Goal: Task Accomplishment & Management: Use online tool/utility

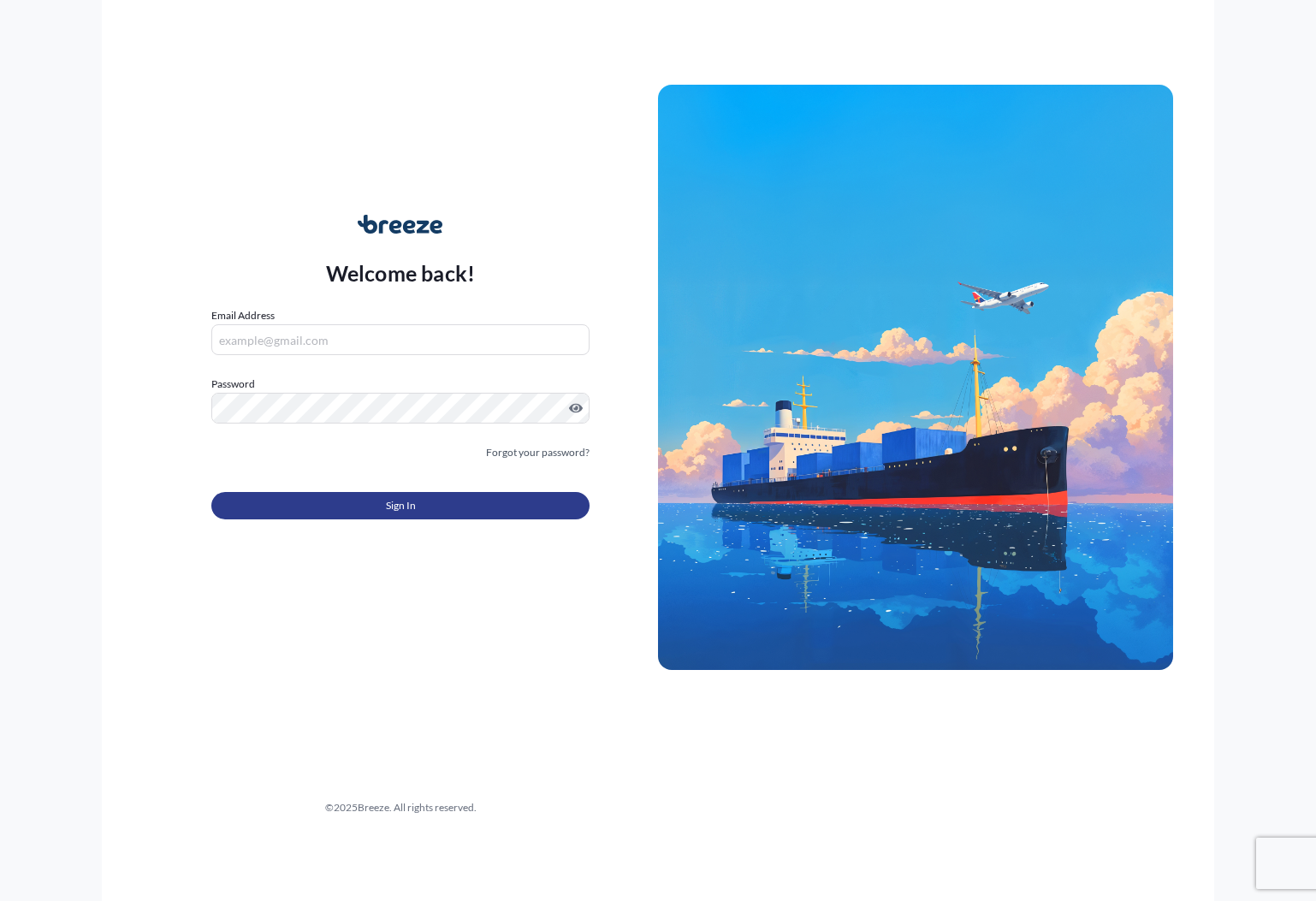
type input "[PERSON_NAME][EMAIL_ADDRESS][DOMAIN_NAME]"
click at [492, 501] on button "Sign In" at bounding box center [400, 505] width 378 height 27
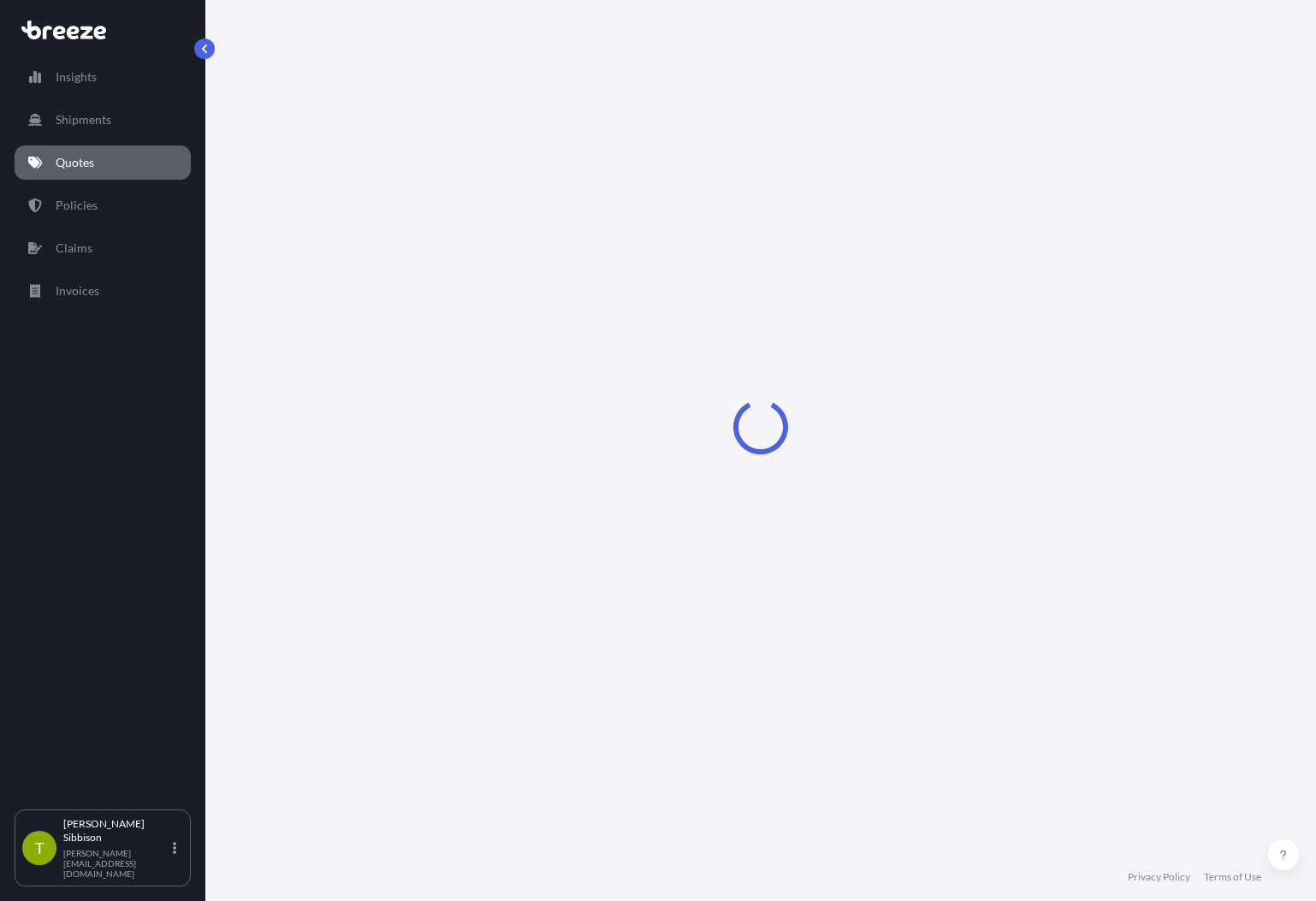
select select "Sea"
select select "Road"
select select "1"
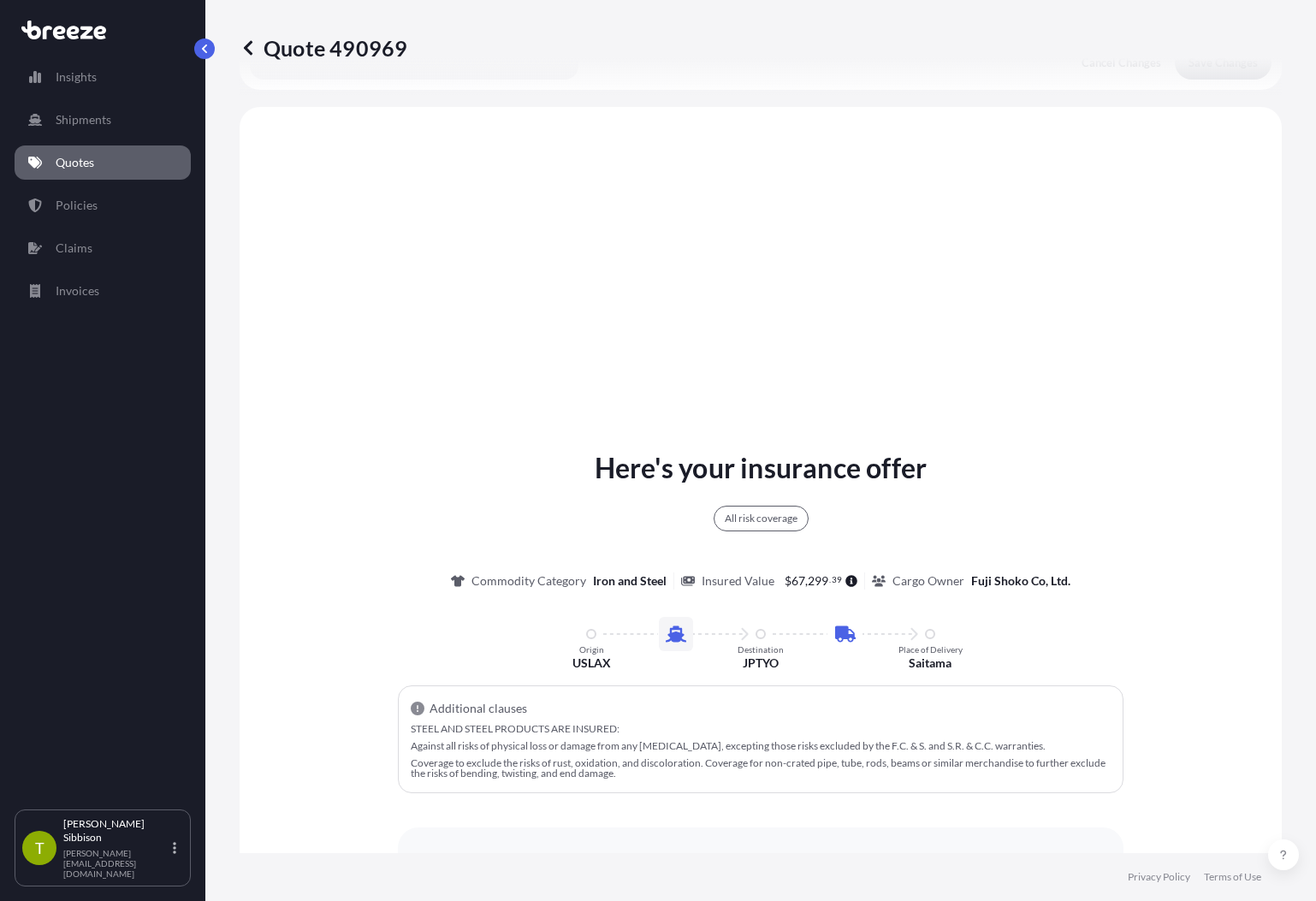
scroll to position [660, 0]
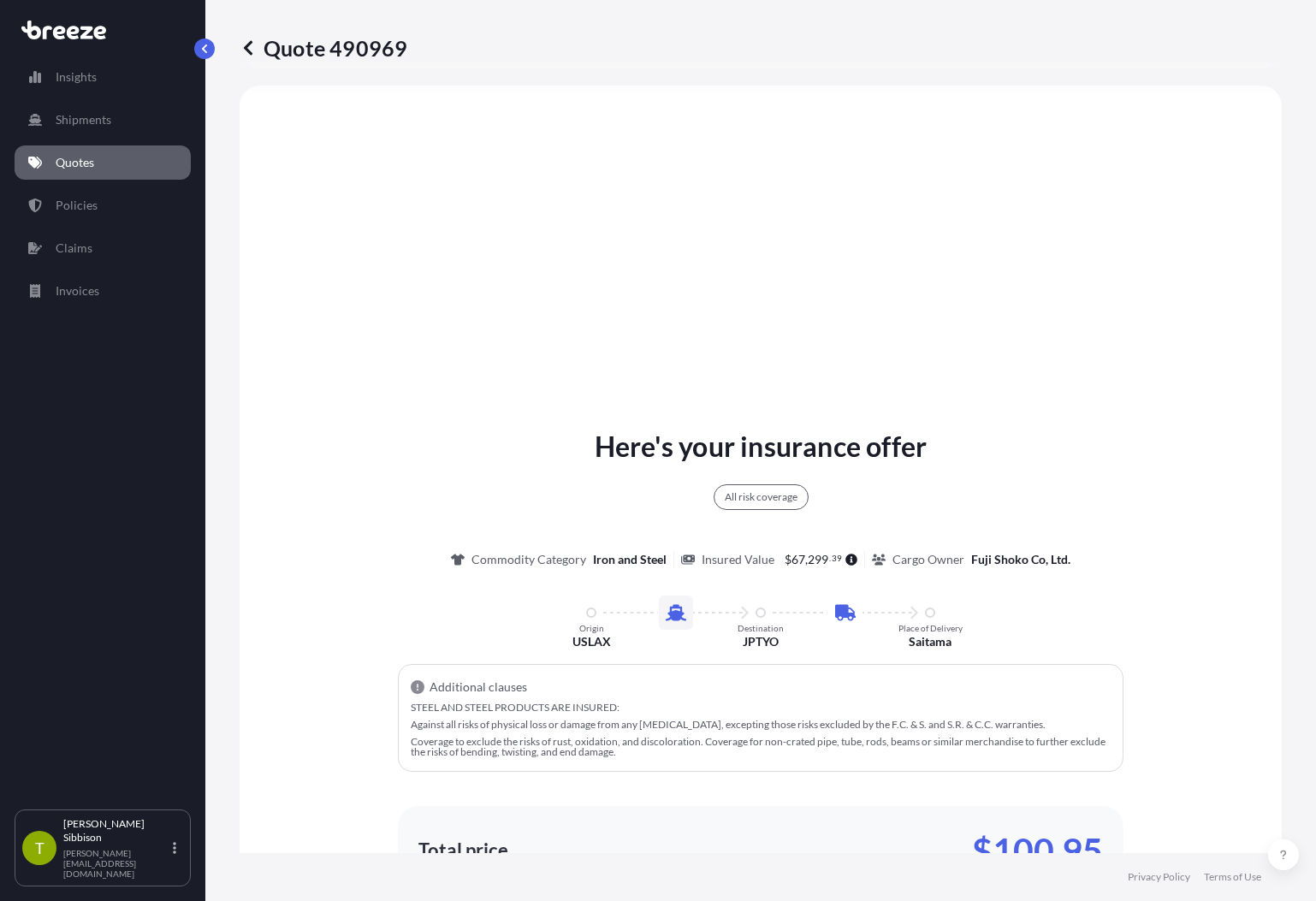
click at [93, 157] on p "Quotes" at bounding box center [74, 162] width 38 height 17
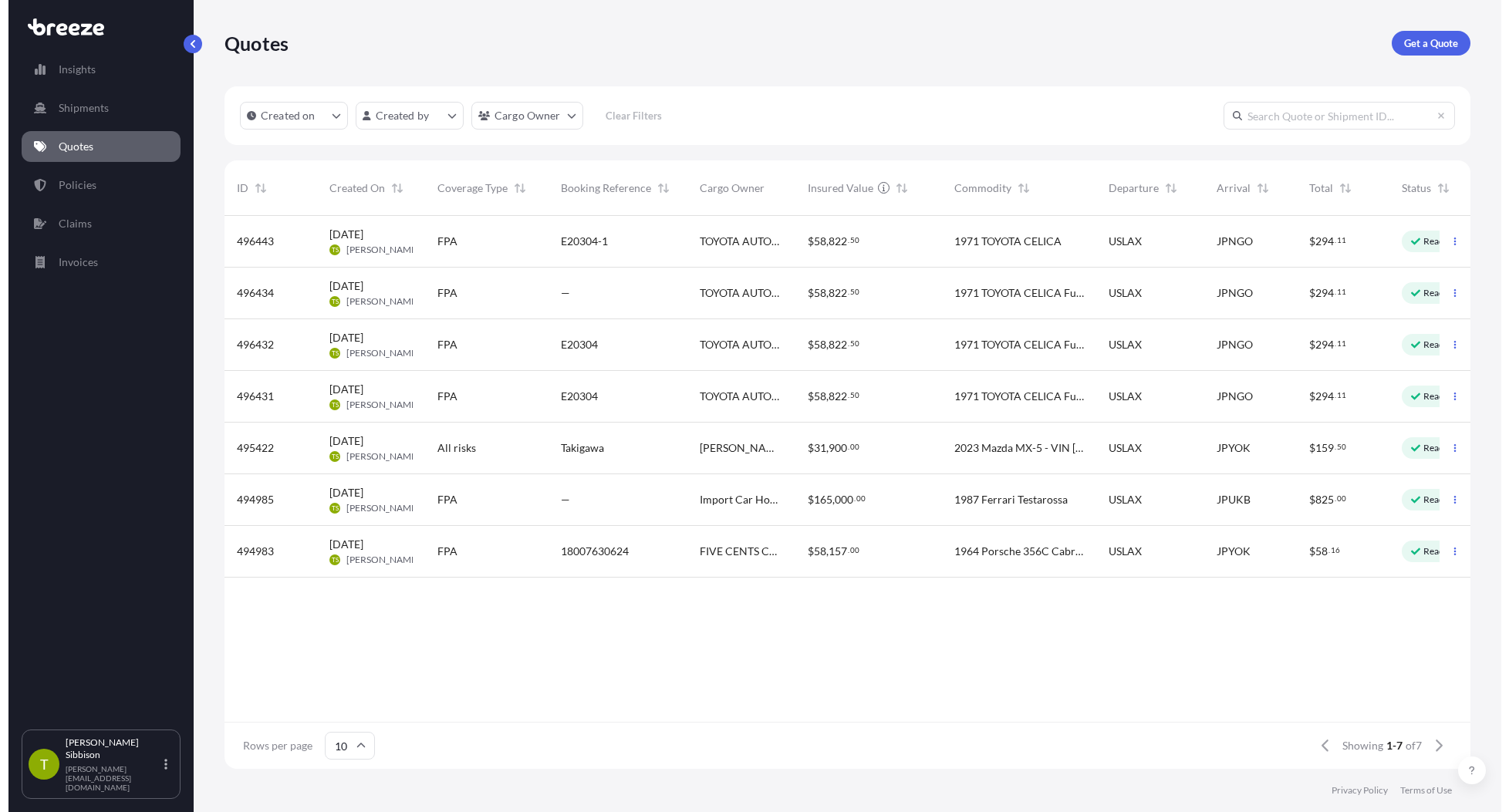
scroll to position [550, 1250]
